Goal: Task Accomplishment & Management: Use online tool/utility

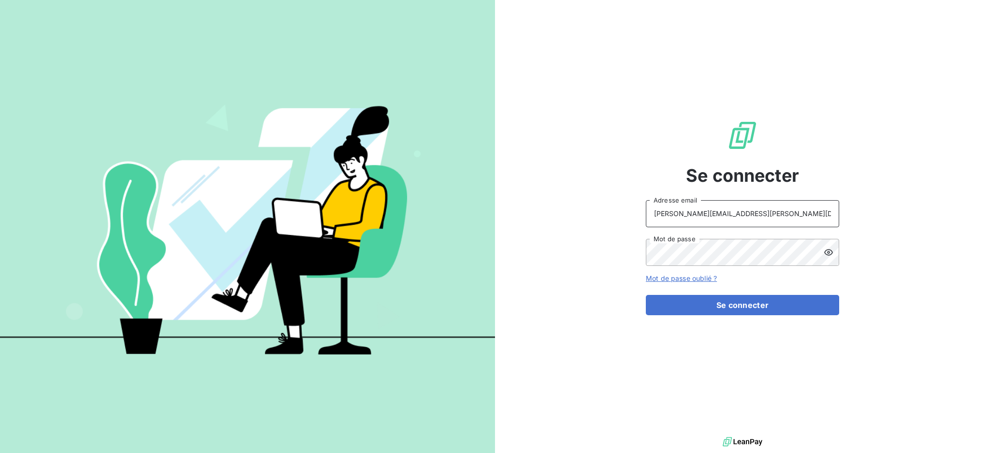
click at [803, 217] on input "dubuc@serpe.fr" at bounding box center [742, 213] width 193 height 27
drag, startPoint x: 803, startPoint y: 217, endPoint x: 801, endPoint y: 225, distance: 7.9
click at [803, 217] on input "dubuc@serpe.fr" at bounding box center [742, 213] width 193 height 27
type input "recouvrement@serpe.fr"
click at [710, 308] on button "Se connecter" at bounding box center [742, 305] width 193 height 20
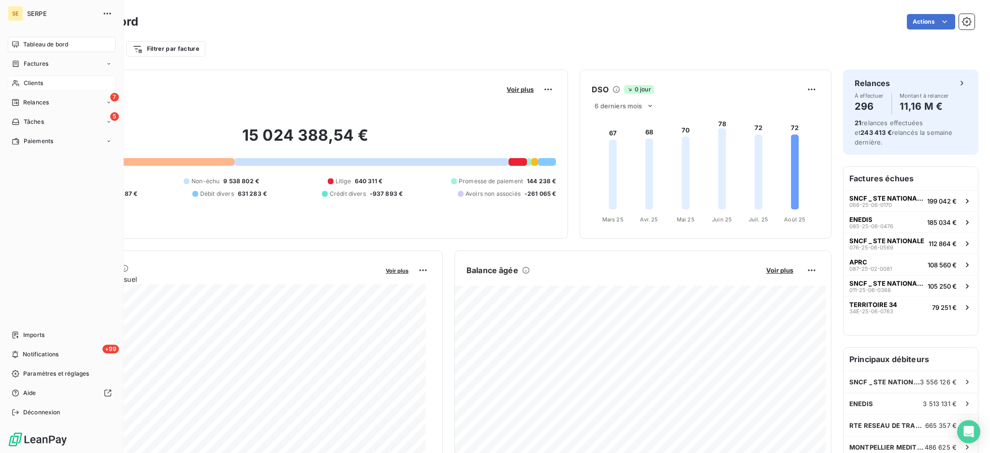
click at [31, 83] on span "Clients" at bounding box center [33, 83] width 19 height 9
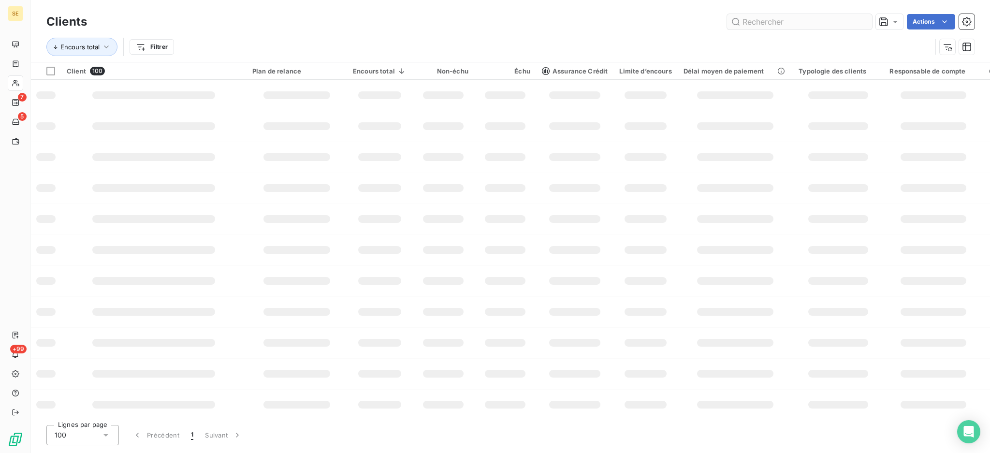
click at [803, 19] on input "text" at bounding box center [799, 21] width 145 height 15
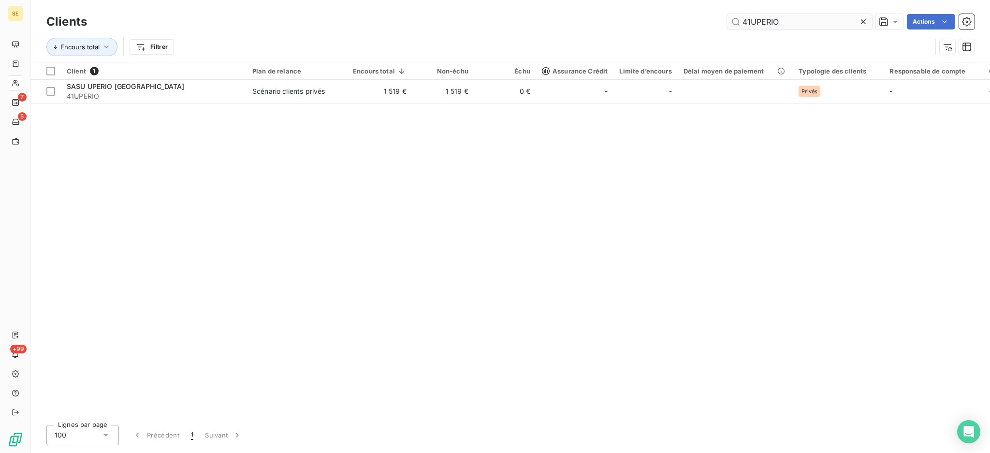
type input "41UPERIO"
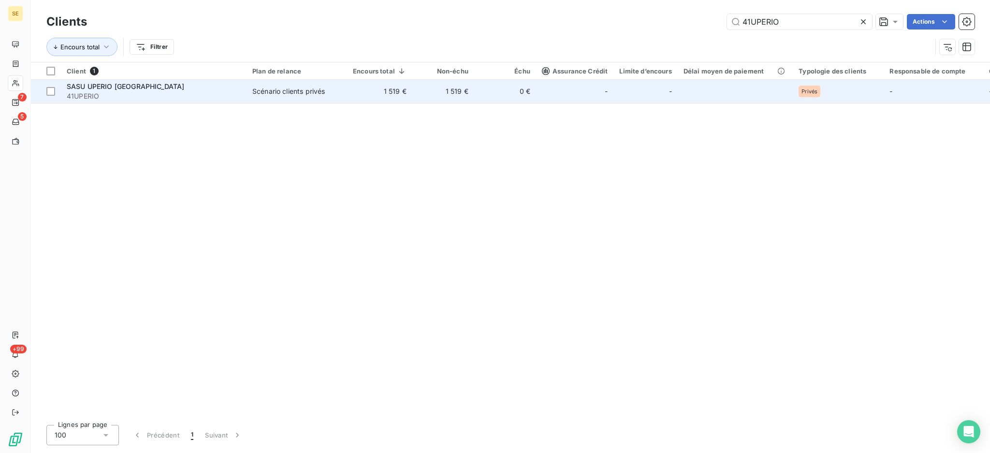
click at [347, 85] on td "1 519 €" at bounding box center [379, 91] width 65 height 23
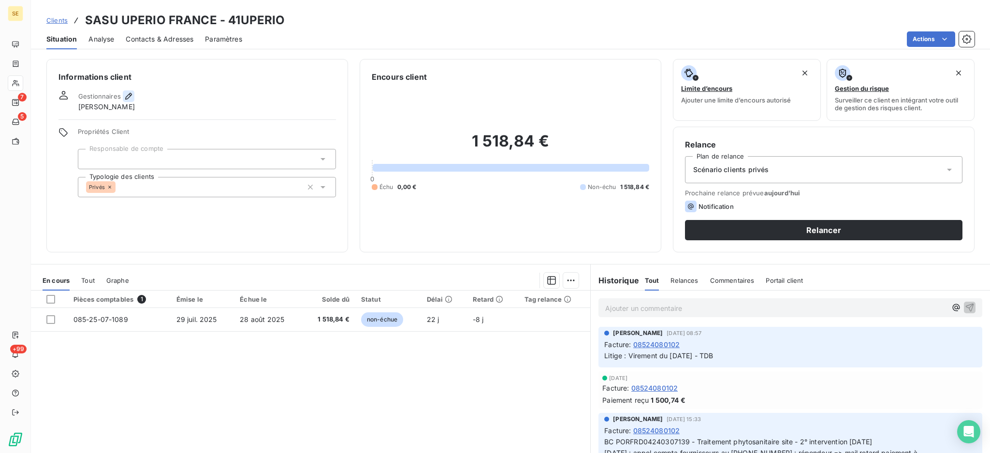
click at [132, 95] on icon "button" at bounding box center [129, 96] width 10 height 10
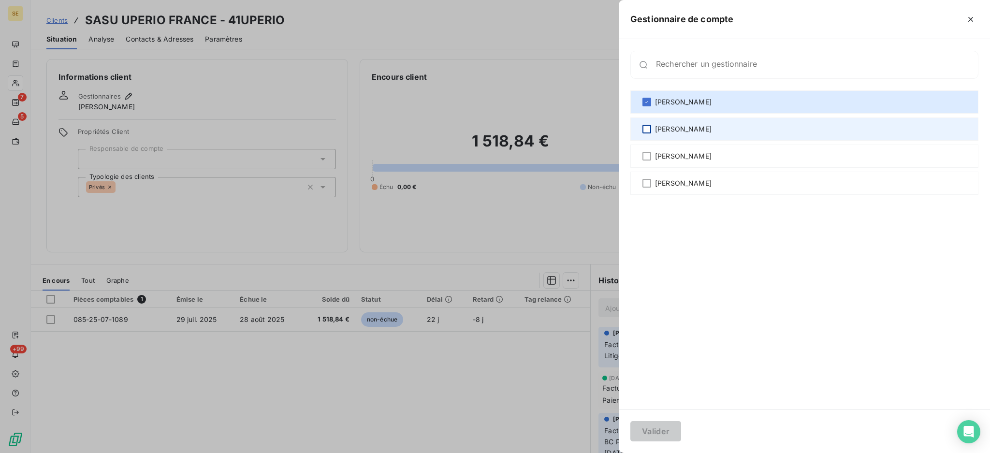
click at [647, 129] on div at bounding box center [647, 129] width 9 height 9
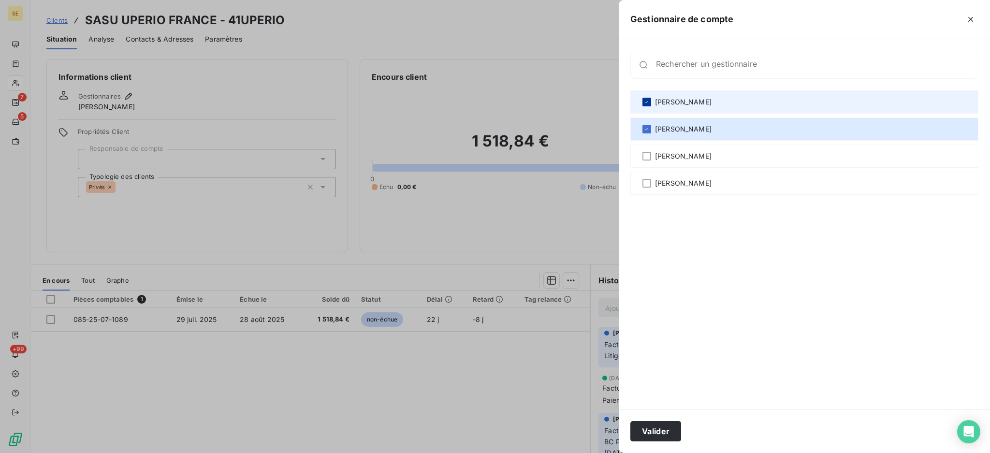
click at [647, 100] on icon at bounding box center [647, 102] width 6 height 6
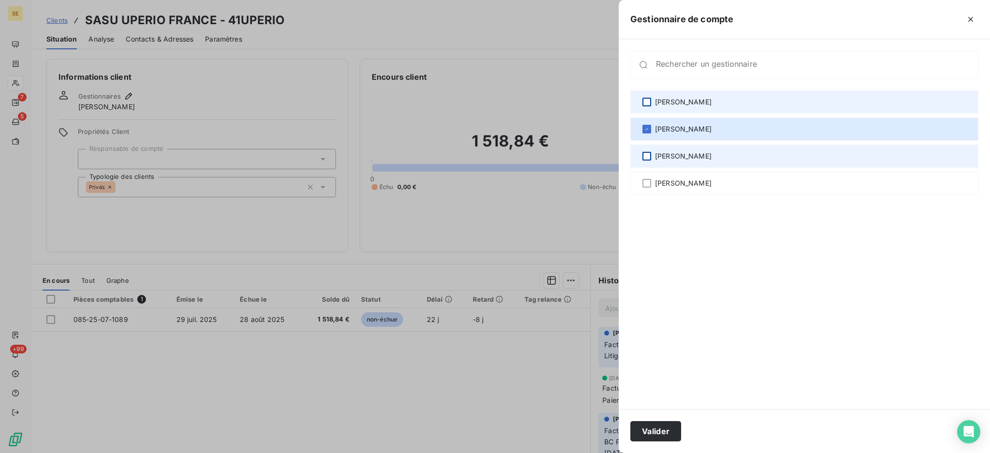
click at [648, 154] on div at bounding box center [647, 156] width 9 height 9
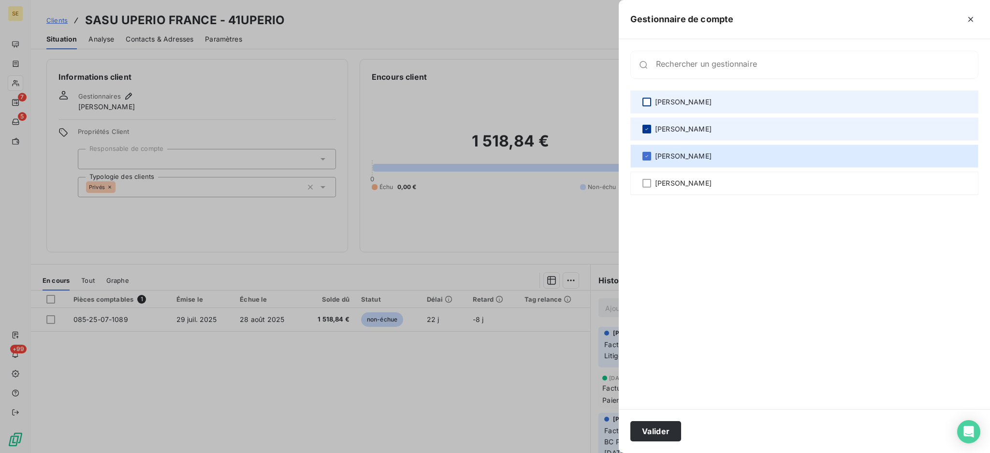
click at [648, 128] on icon at bounding box center [647, 129] width 6 height 6
click at [658, 433] on button "Valider" at bounding box center [655, 431] width 51 height 20
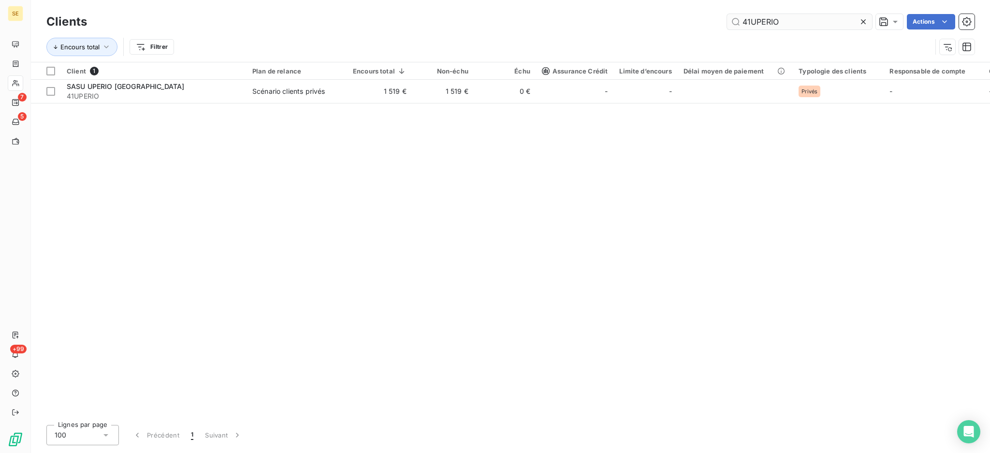
click at [791, 23] on input "41UPERIO" at bounding box center [799, 21] width 145 height 15
type input "41CIFPP"
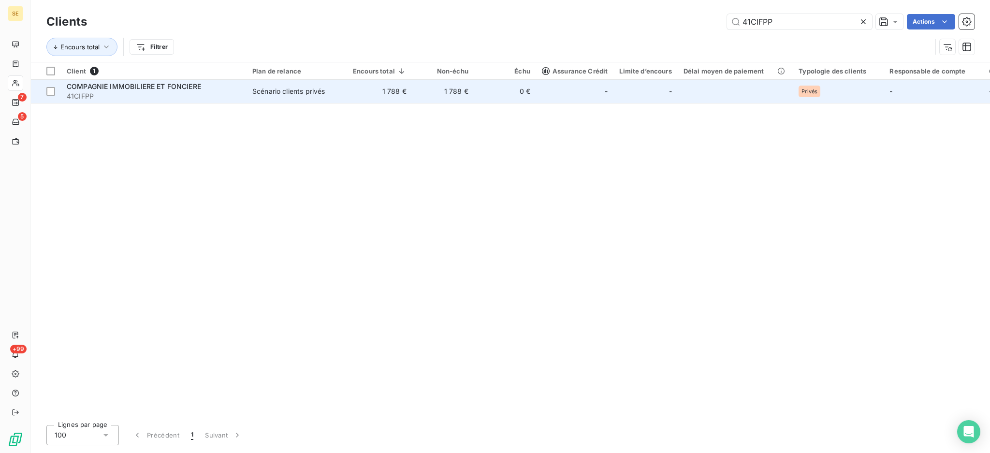
click at [245, 96] on td "COMPAGNIE IMMOBILIERE ET FONCIERE 41CIFPP" at bounding box center [154, 91] width 186 height 23
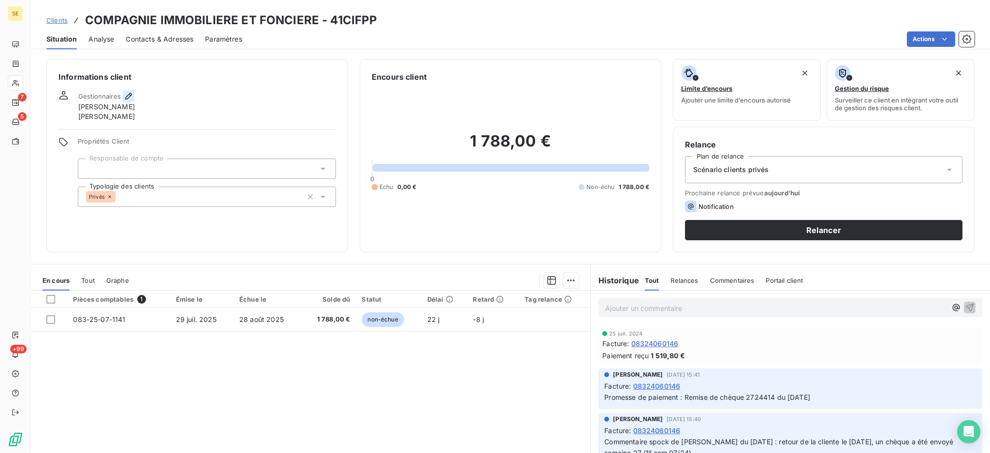
click at [127, 95] on icon "button" at bounding box center [128, 96] width 7 height 7
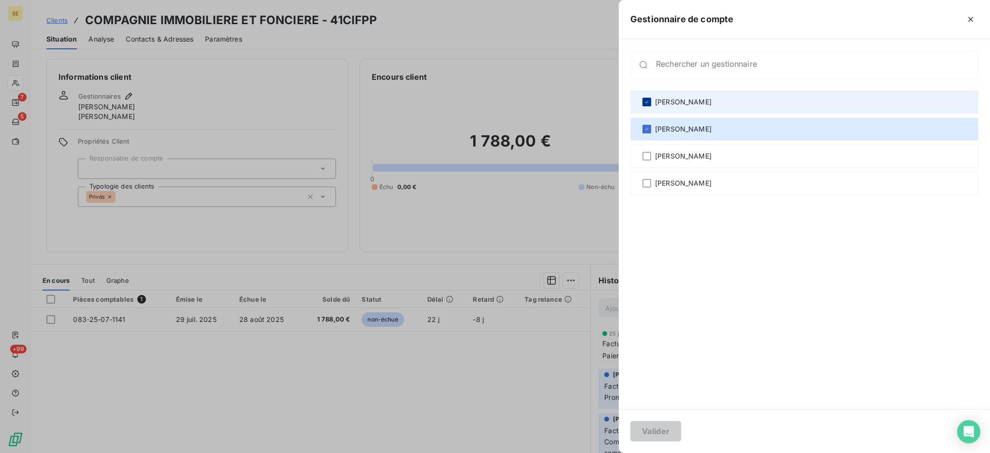
click at [649, 100] on icon at bounding box center [647, 102] width 6 height 6
click at [656, 431] on button "Valider" at bounding box center [655, 431] width 51 height 20
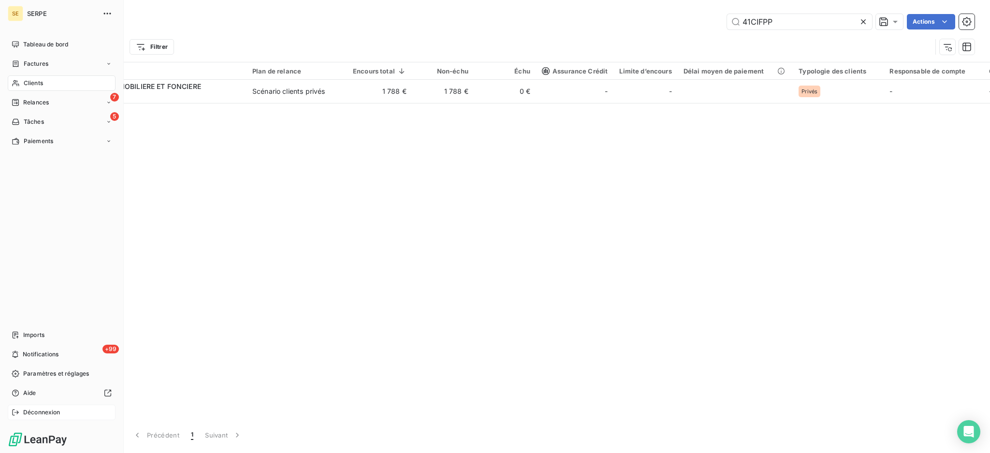
click at [45, 413] on span "Déconnexion" at bounding box center [41, 412] width 37 height 9
